Goal: Task Accomplishment & Management: Manage account settings

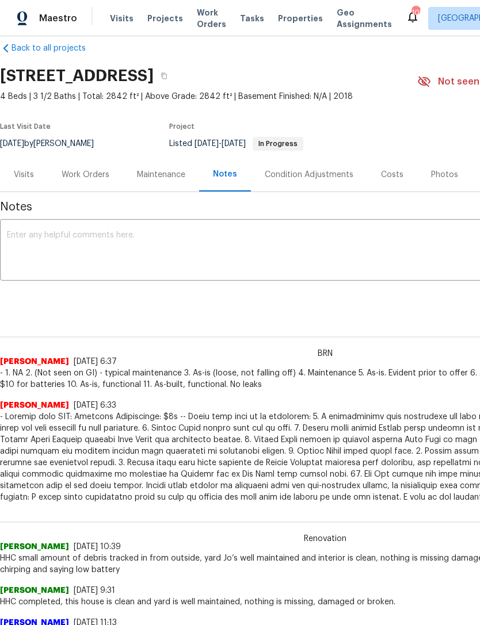
scroll to position [18, 0]
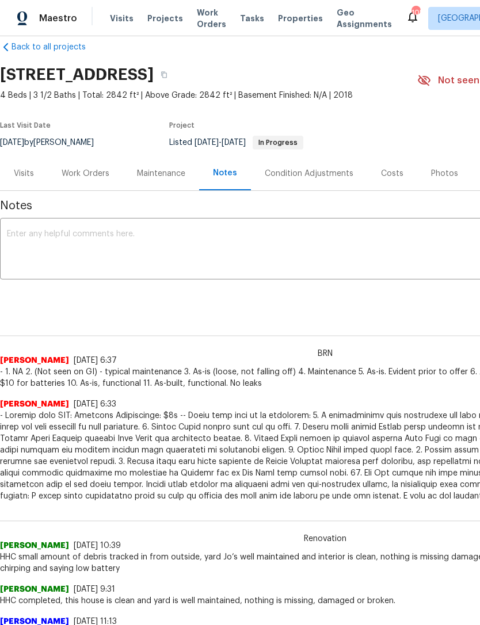
click at [123, 17] on span "Visits" at bounding box center [122, 18] width 24 height 11
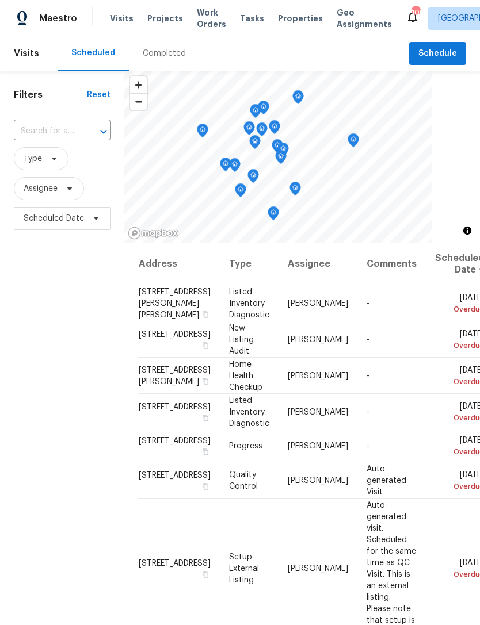
click at [71, 134] on input "text" at bounding box center [46, 131] width 64 height 18
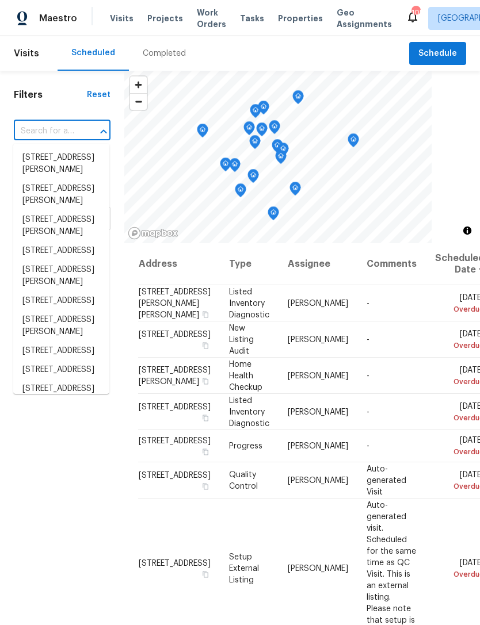
click at [60, 138] on input "text" at bounding box center [46, 131] width 64 height 18
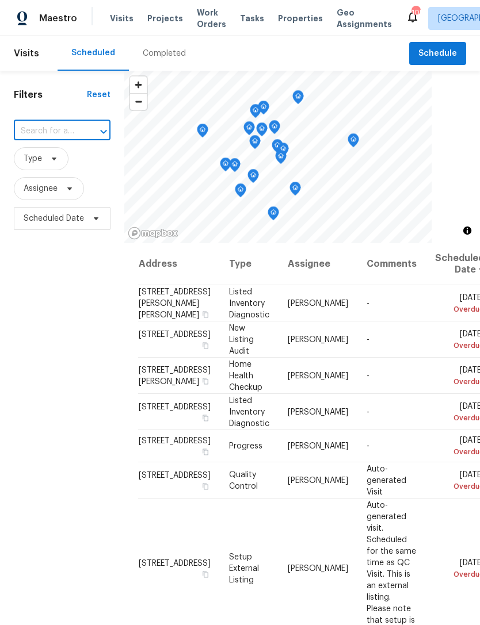
paste input "[STREET_ADDRESS]"
type input "[STREET_ADDRESS]"
click at [62, 164] on li "[STREET_ADDRESS]" at bounding box center [61, 157] width 96 height 19
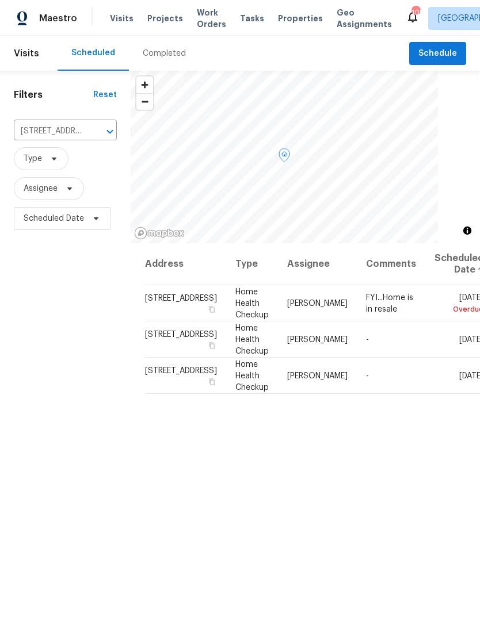
click at [0, 0] on icon at bounding box center [0, 0] width 0 height 0
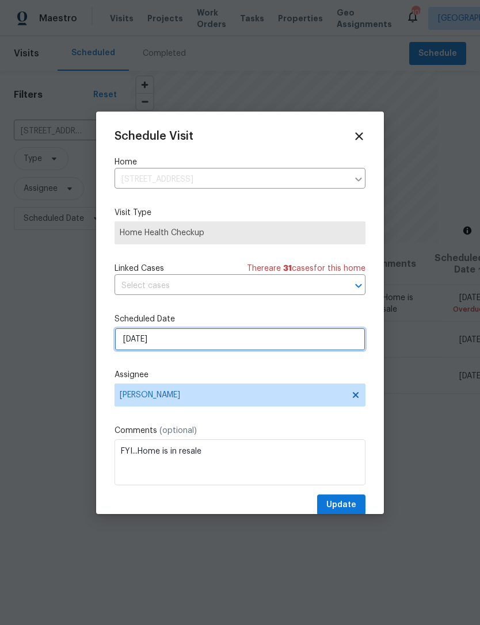
click at [210, 336] on input "9/28/2025" at bounding box center [239, 339] width 251 height 23
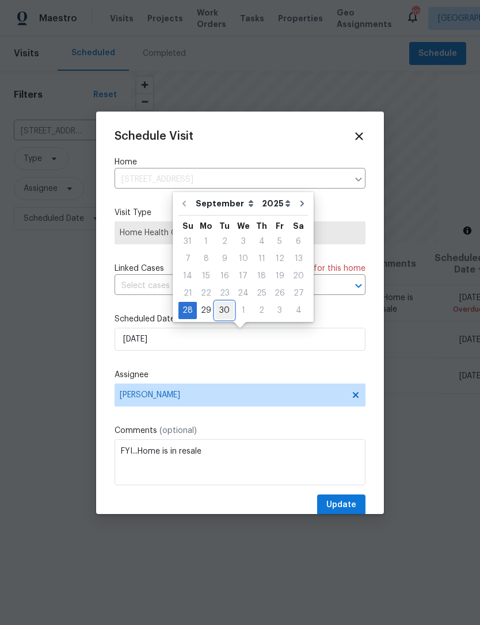
click at [222, 312] on div "30" at bounding box center [224, 310] width 18 height 16
type input "9/30/2025"
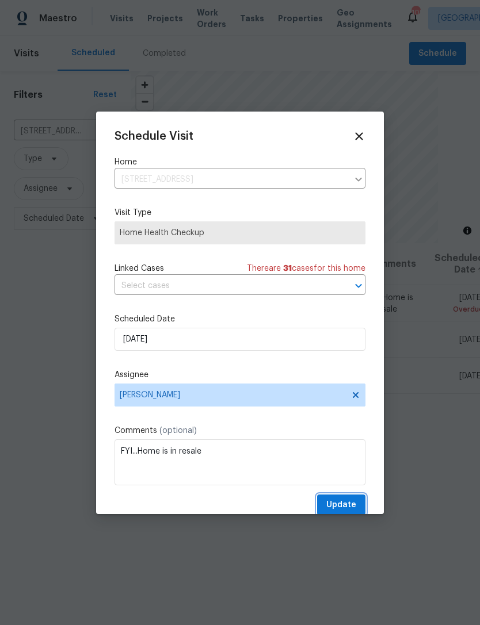
click at [351, 507] on span "Update" at bounding box center [341, 505] width 30 height 14
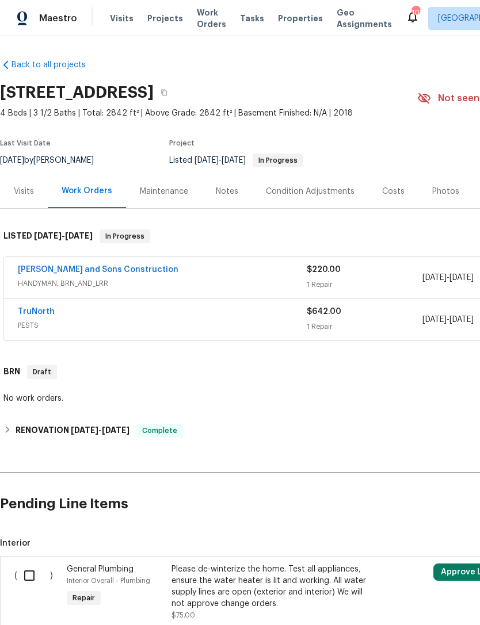
click at [396, 190] on div "Costs" at bounding box center [393, 191] width 22 height 11
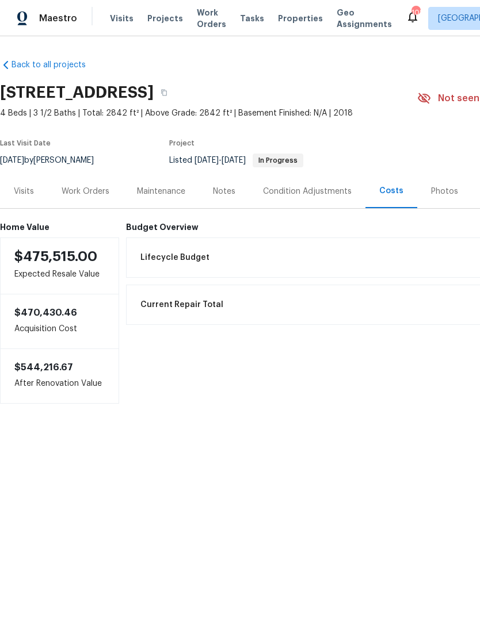
click at [222, 194] on div "Notes" at bounding box center [224, 191] width 22 height 11
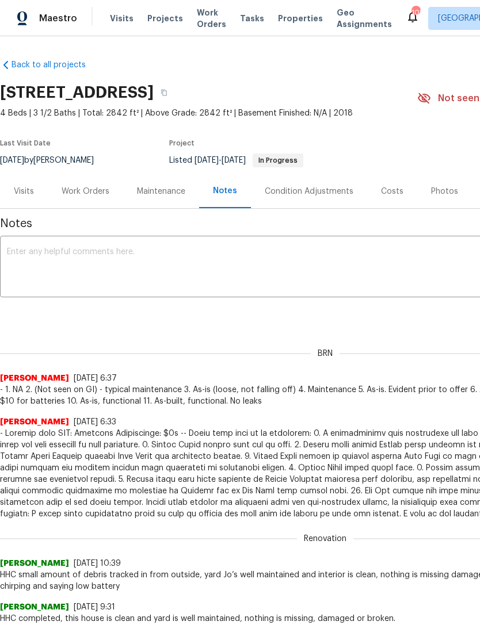
click at [106, 198] on div "Work Orders" at bounding box center [85, 191] width 75 height 34
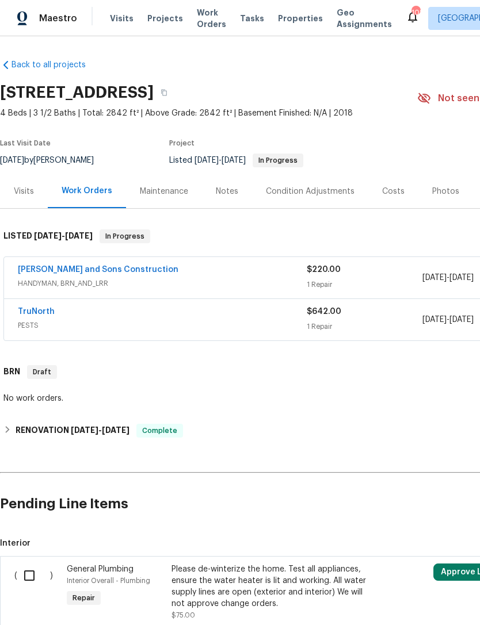
click at [232, 193] on div "Notes" at bounding box center [227, 191] width 22 height 11
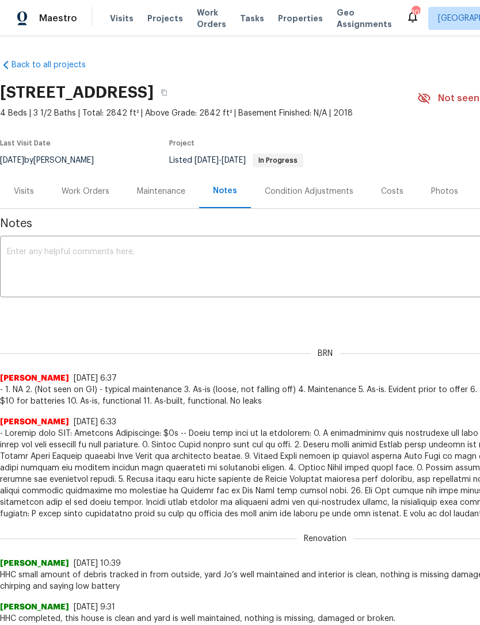
click at [28, 186] on div "Visits" at bounding box center [24, 191] width 20 height 11
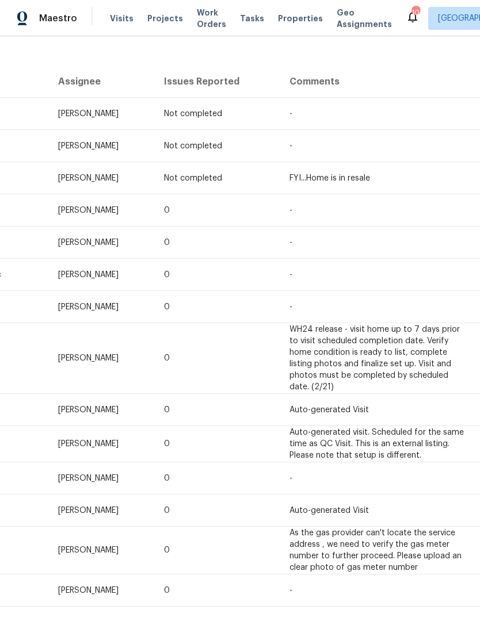
scroll to position [197, 0]
